Goal: Task Accomplishment & Management: Manage account settings

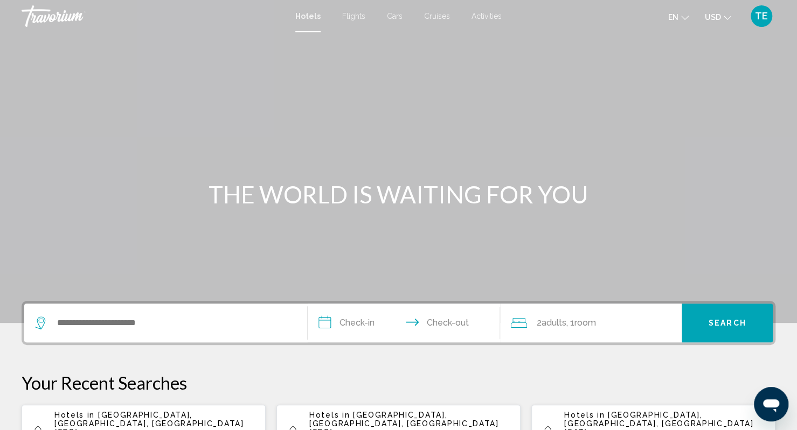
click at [758, 16] on span "TE" at bounding box center [761, 16] width 13 height 11
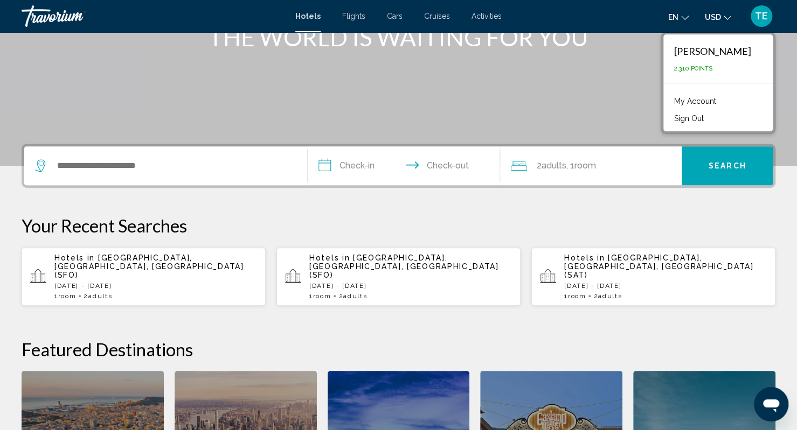
scroll to position [152, 0]
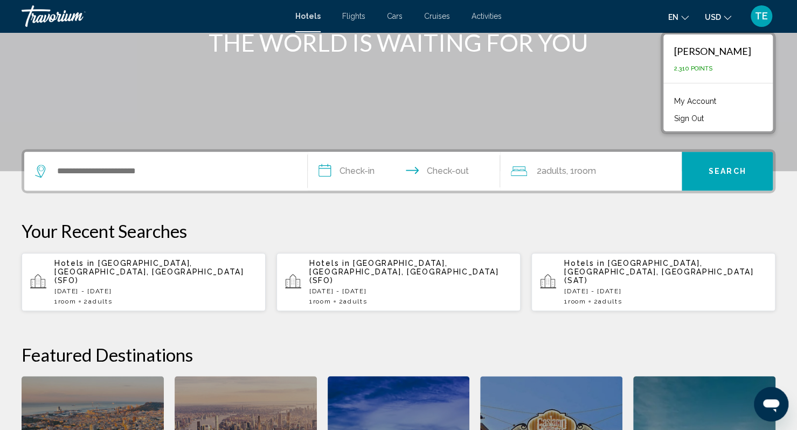
click at [721, 99] on link "My Account" at bounding box center [694, 101] width 53 height 14
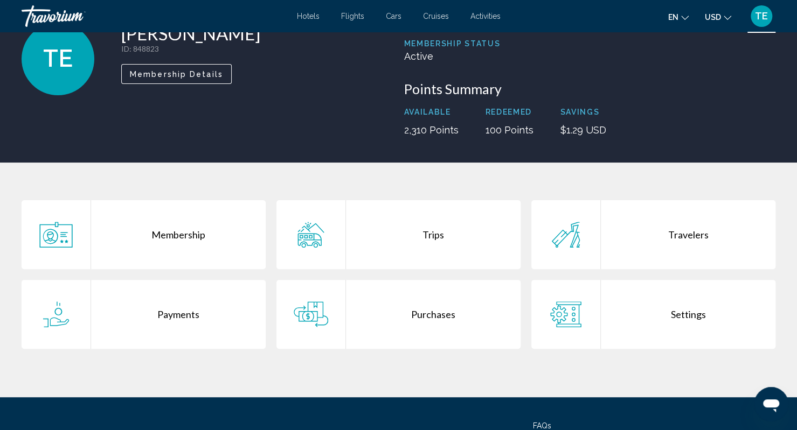
scroll to position [81, 0]
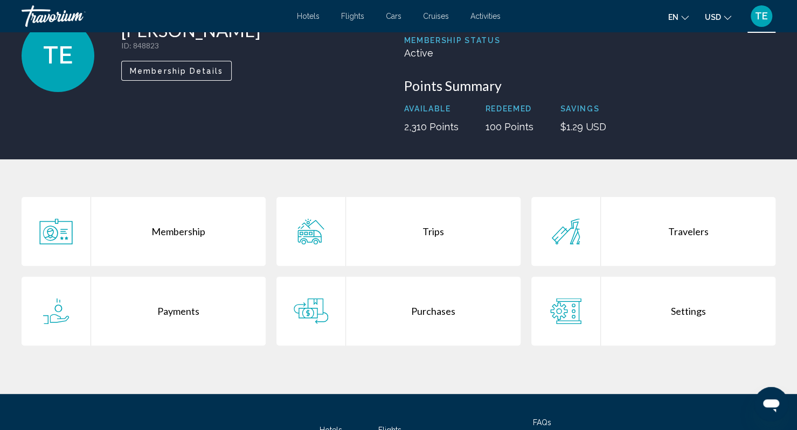
click at [426, 233] on div "Trips" at bounding box center [433, 231] width 175 height 69
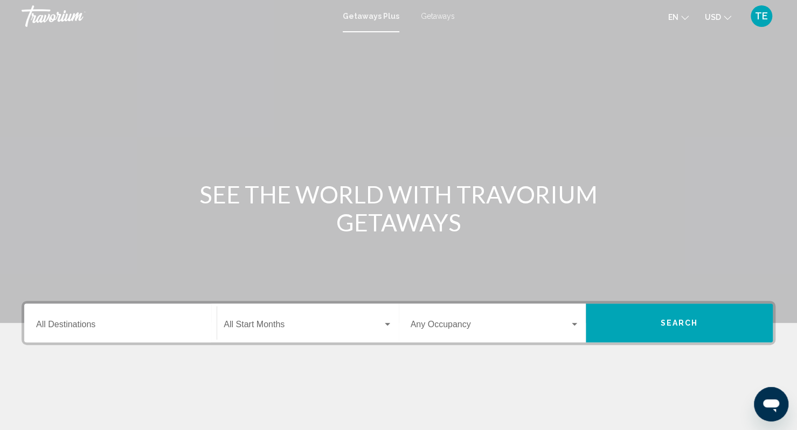
click at [438, 16] on span "Getaways" at bounding box center [438, 16] width 34 height 9
click at [764, 17] on span "TE" at bounding box center [761, 16] width 13 height 11
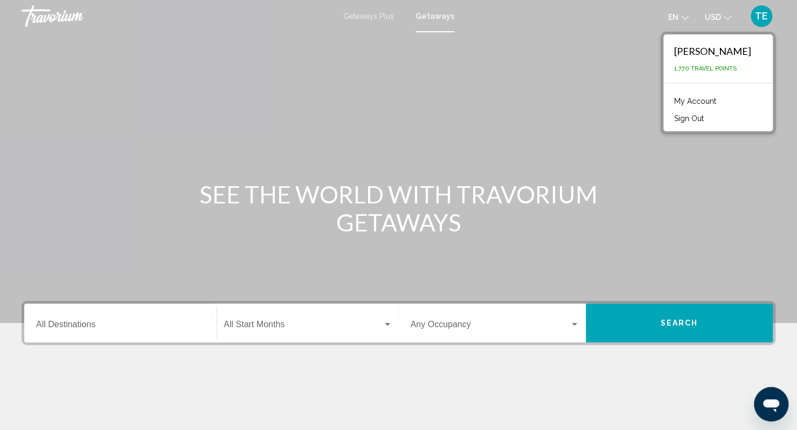
click at [704, 101] on link "My Account" at bounding box center [694, 101] width 53 height 14
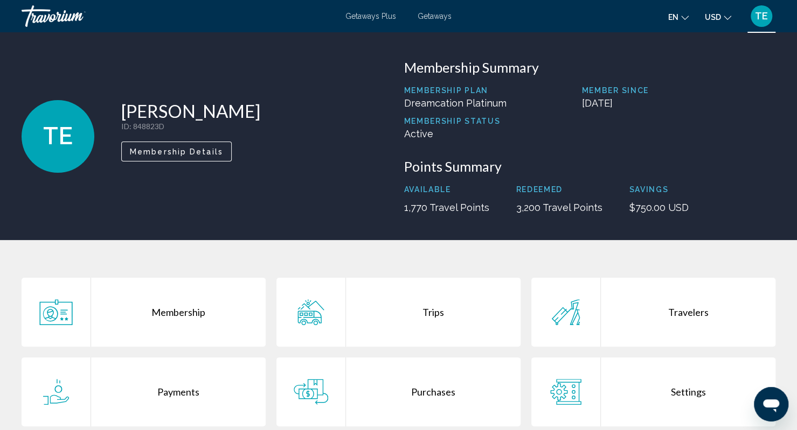
click at [429, 315] on div "Trips" at bounding box center [433, 312] width 175 height 69
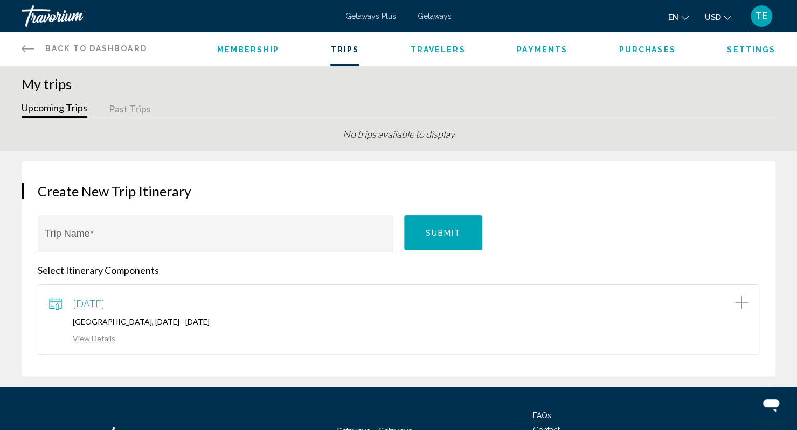
click at [431, 17] on span "Getaways" at bounding box center [434, 16] width 34 height 9
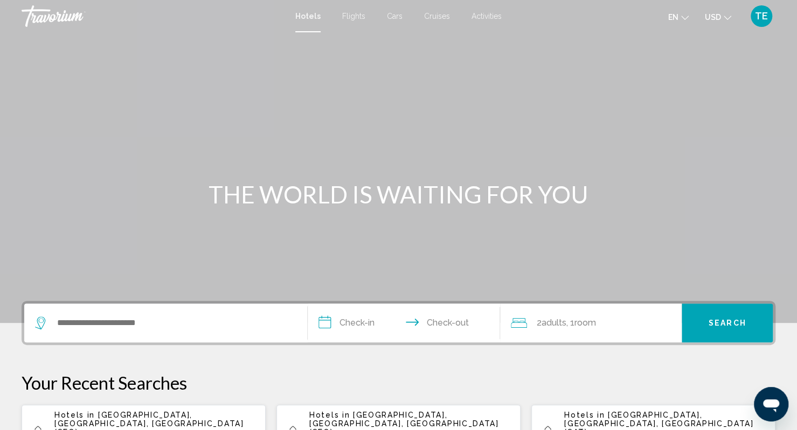
click at [761, 18] on span "TE" at bounding box center [761, 16] width 13 height 11
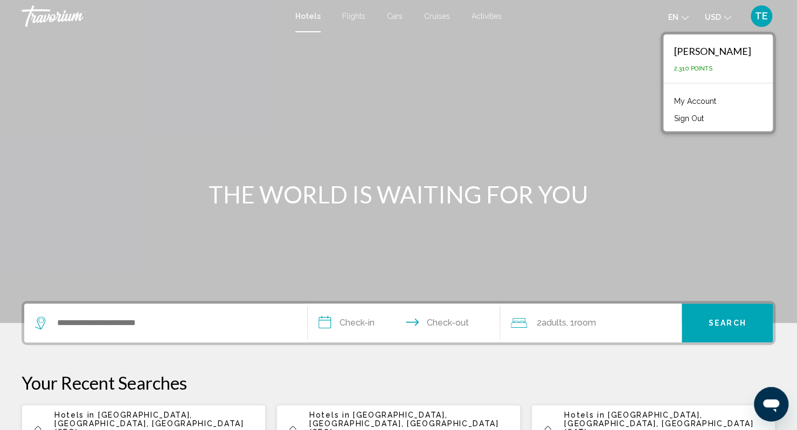
click at [721, 98] on link "My Account" at bounding box center [694, 101] width 53 height 14
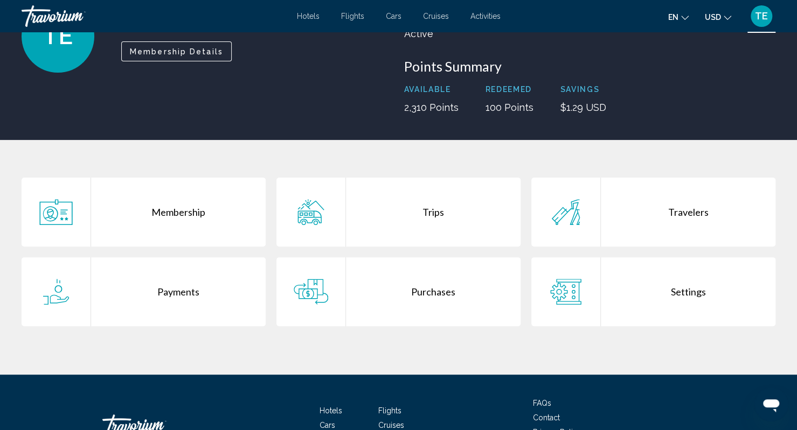
scroll to position [101, 0]
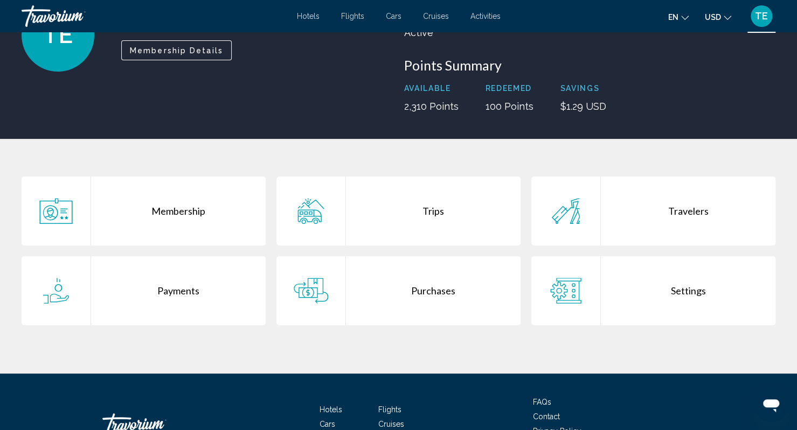
click at [421, 285] on div "Purchases" at bounding box center [433, 290] width 175 height 69
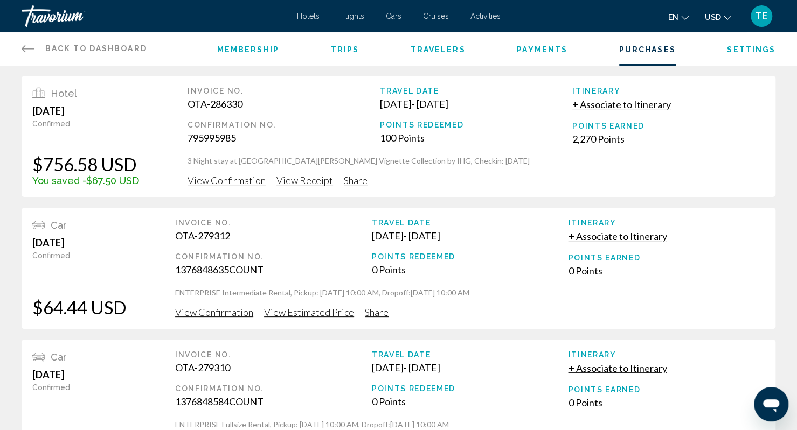
click at [221, 179] on span "View Confirmation" at bounding box center [226, 181] width 78 height 12
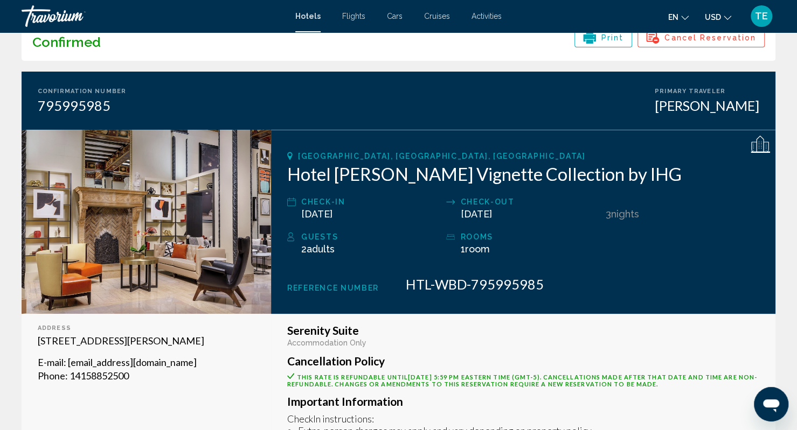
scroll to position [57, 0]
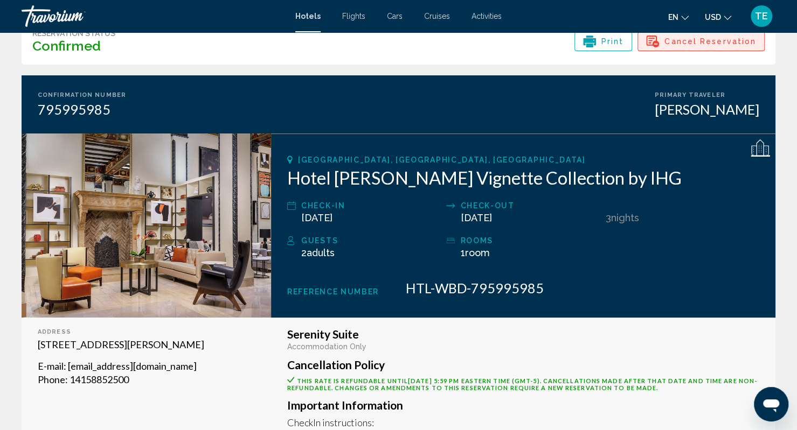
click at [717, 40] on span "Cancel Reservation" at bounding box center [710, 41] width 92 height 18
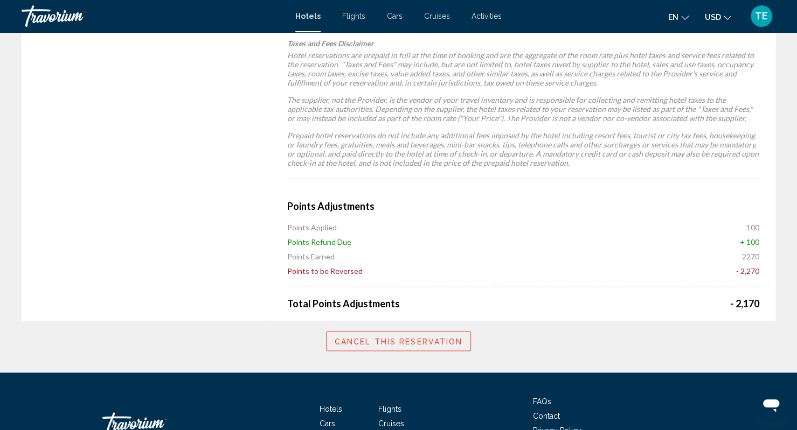
scroll to position [870, 0]
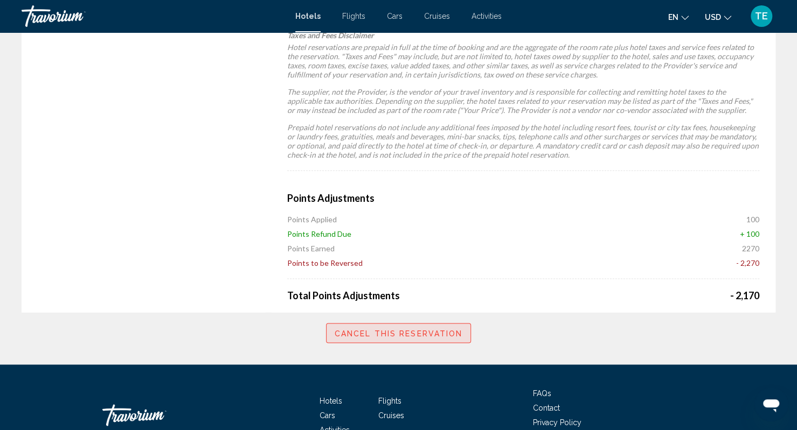
click at [390, 332] on span "Cancel this reservation" at bounding box center [399, 333] width 128 height 9
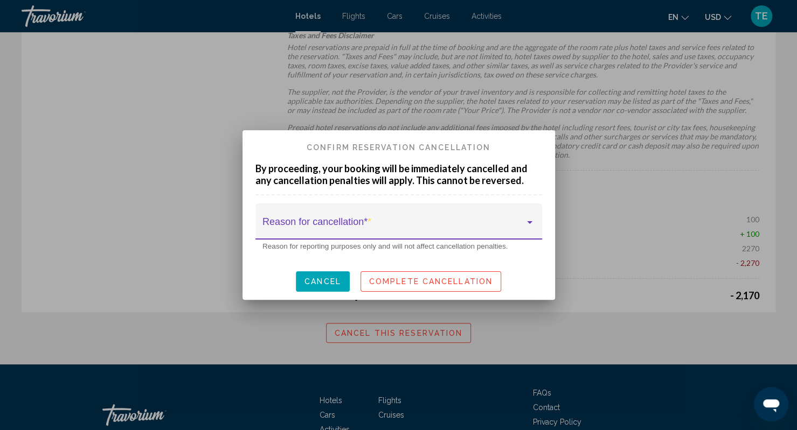
click at [532, 221] on div at bounding box center [530, 222] width 10 height 9
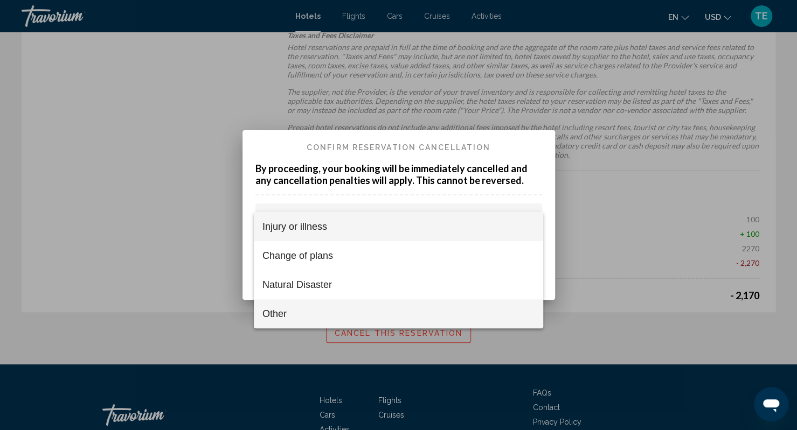
click at [330, 309] on span "Other" at bounding box center [398, 313] width 272 height 29
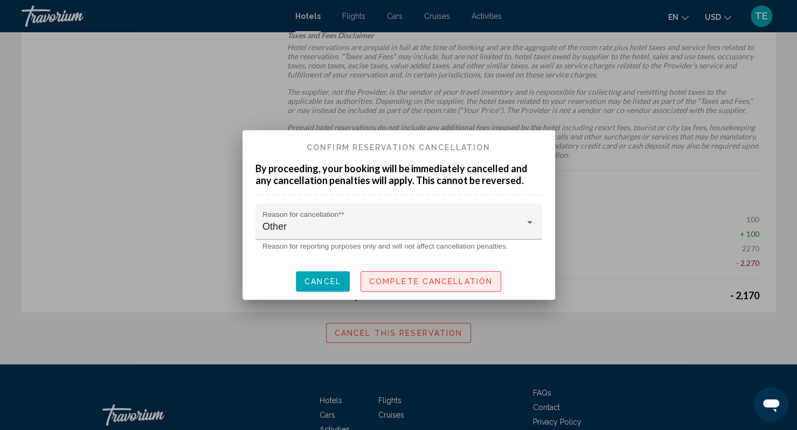
click at [406, 281] on span "Complete Cancellation" at bounding box center [430, 282] width 123 height 9
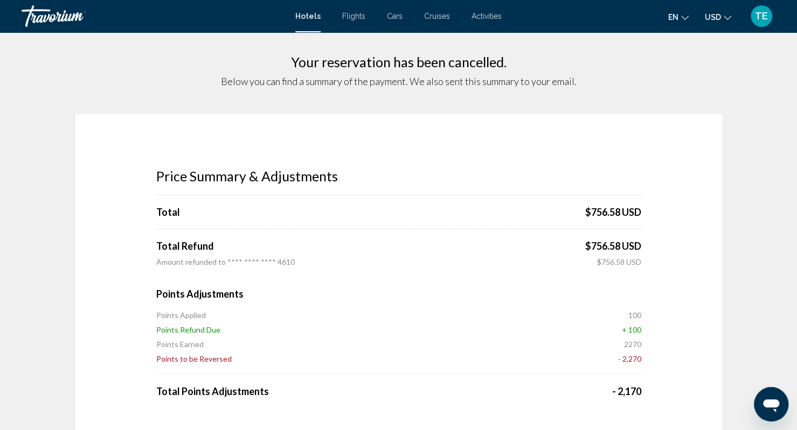
click at [48, 13] on div "Travorium" at bounding box center [76, 16] width 108 height 22
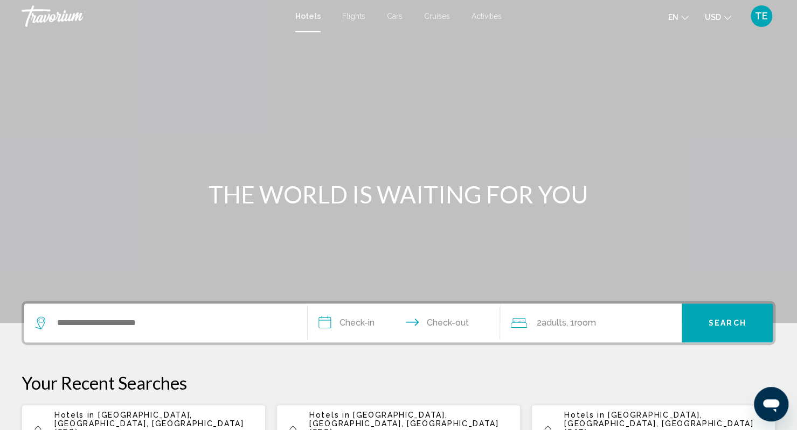
click at [761, 13] on span "TE" at bounding box center [761, 16] width 13 height 11
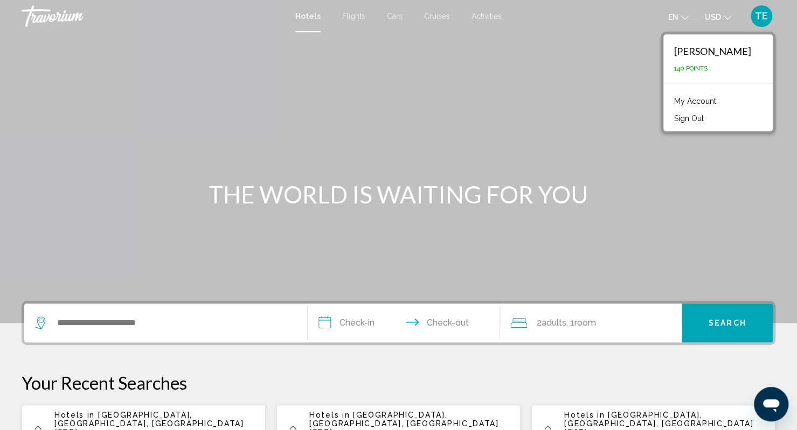
click at [708, 118] on button "Sign Out" at bounding box center [688, 119] width 40 height 14
